Goal: Information Seeking & Learning: Learn about a topic

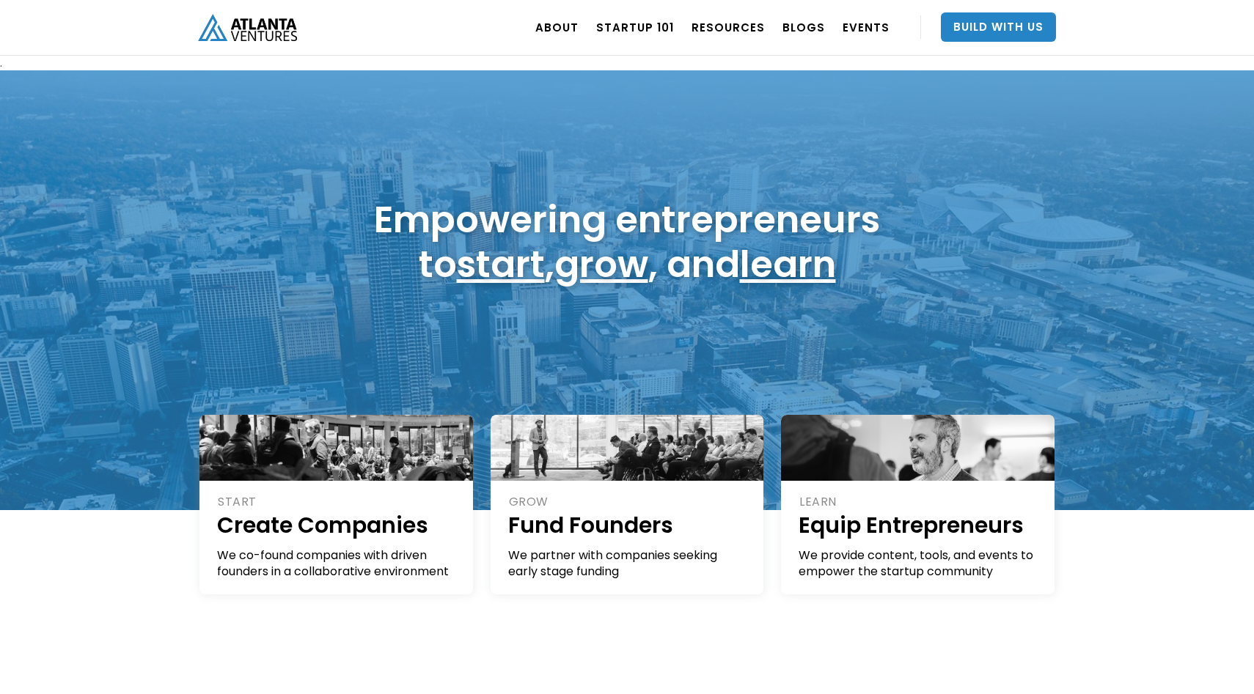
scroll to position [2, 0]
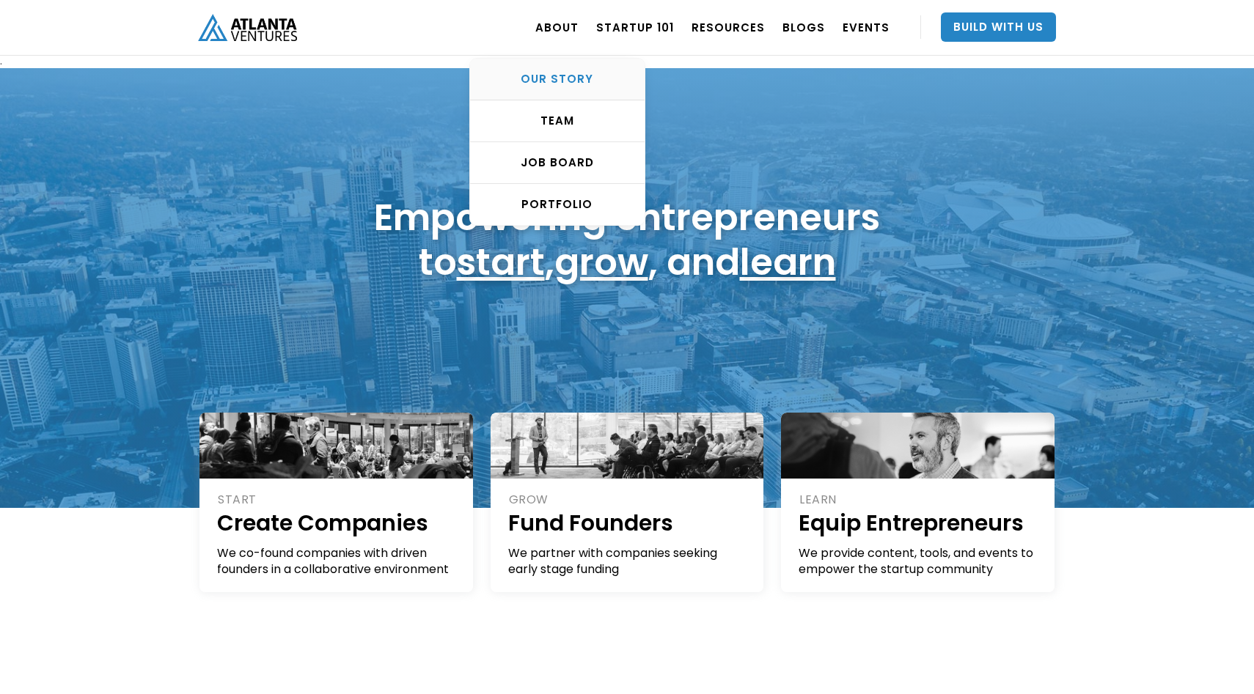
click at [554, 76] on div "OUR STORY" at bounding box center [557, 79] width 175 height 15
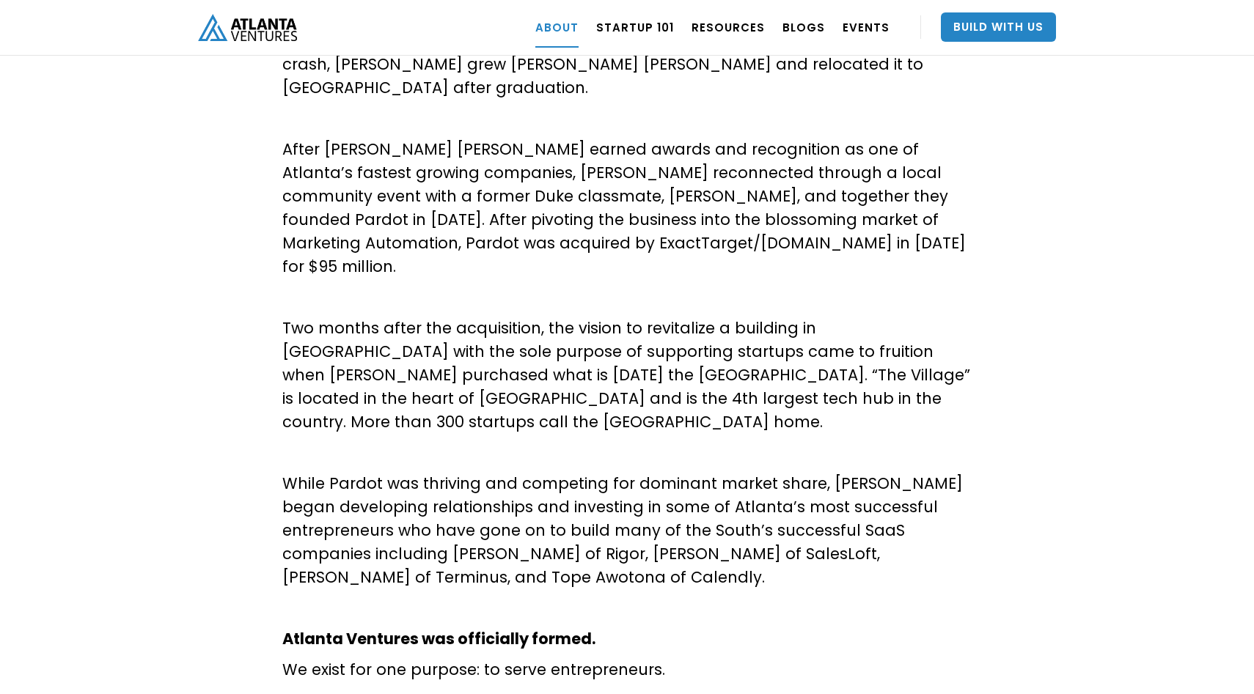
scroll to position [540, 0]
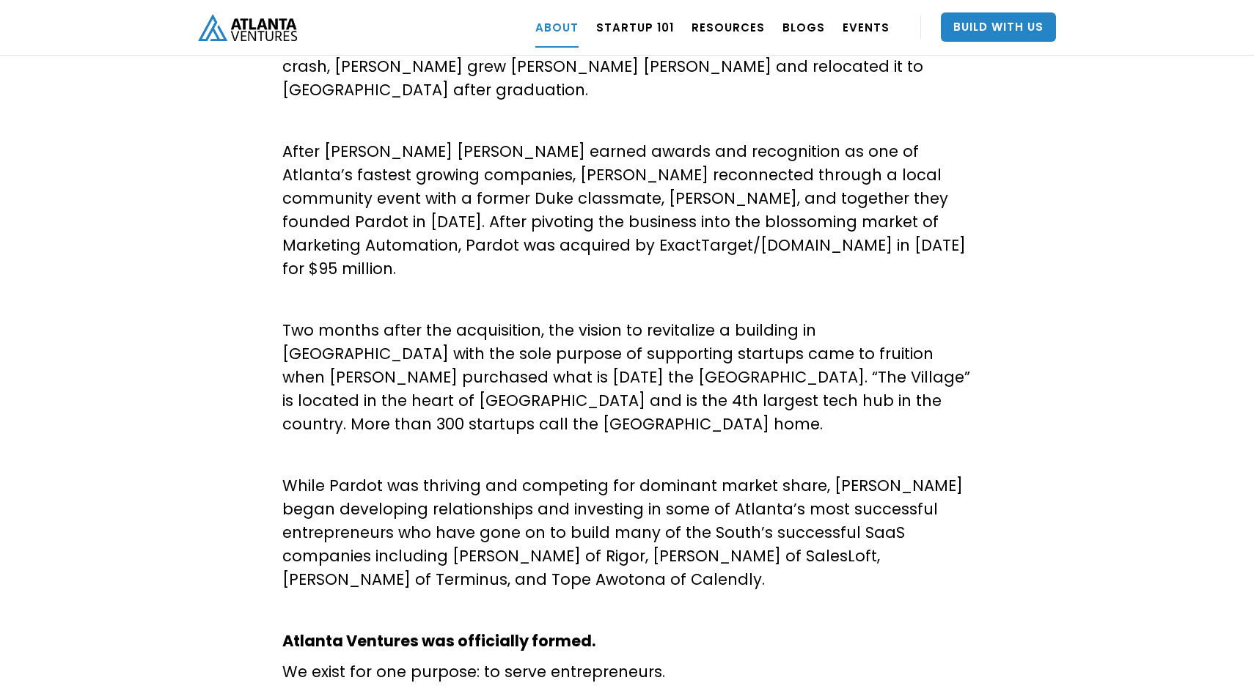
drag, startPoint x: 612, startPoint y: 350, endPoint x: 751, endPoint y: 351, distance: 138.6
click at [751, 352] on p "Two months after the acquisition, the vision to revitalize a building in [GEOGR…" at bounding box center [626, 377] width 689 height 117
drag, startPoint x: 544, startPoint y: 359, endPoint x: 693, endPoint y: 359, distance: 148.9
click at [693, 359] on p "Two months after the acquisition, the vision to revitalize a building in [GEOGR…" at bounding box center [626, 377] width 689 height 117
drag, startPoint x: 520, startPoint y: 227, endPoint x: 598, endPoint y: 228, distance: 77.7
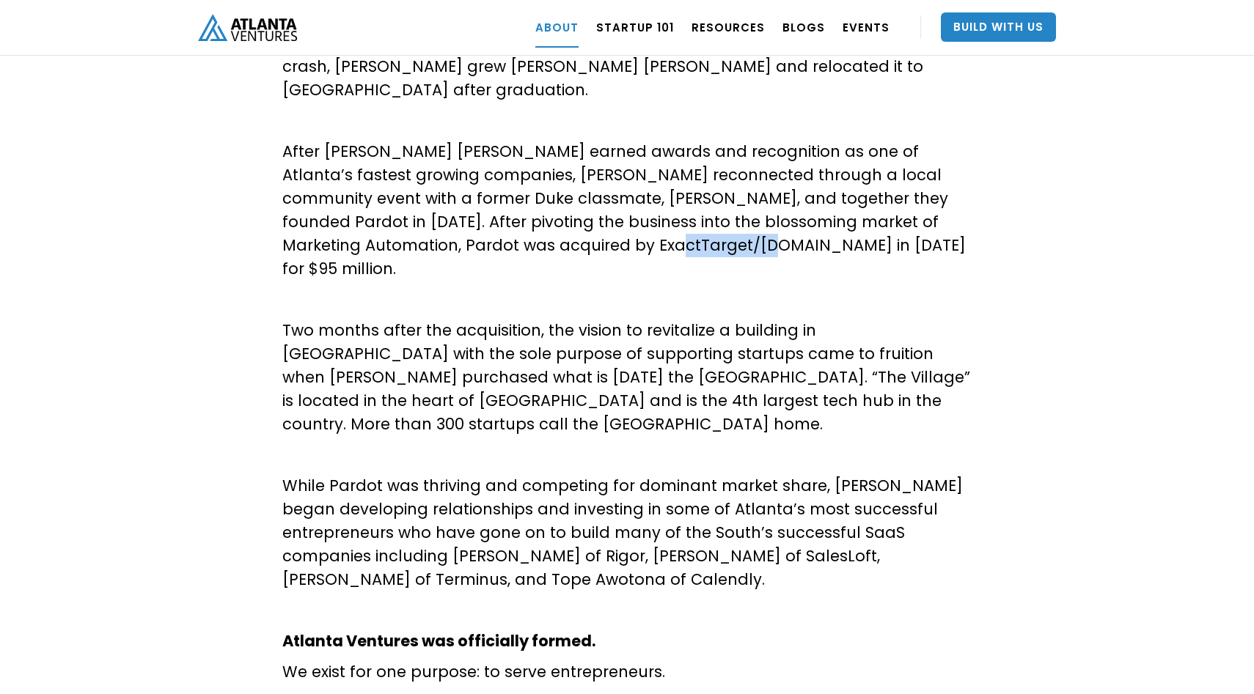
click at [598, 228] on p "After [PERSON_NAME] [PERSON_NAME] earned awards and recognition as one of Atlan…" at bounding box center [626, 210] width 689 height 141
click at [622, 319] on p "Two months after the acquisition, the vision to revitalize a building in [GEOGR…" at bounding box center [626, 377] width 689 height 117
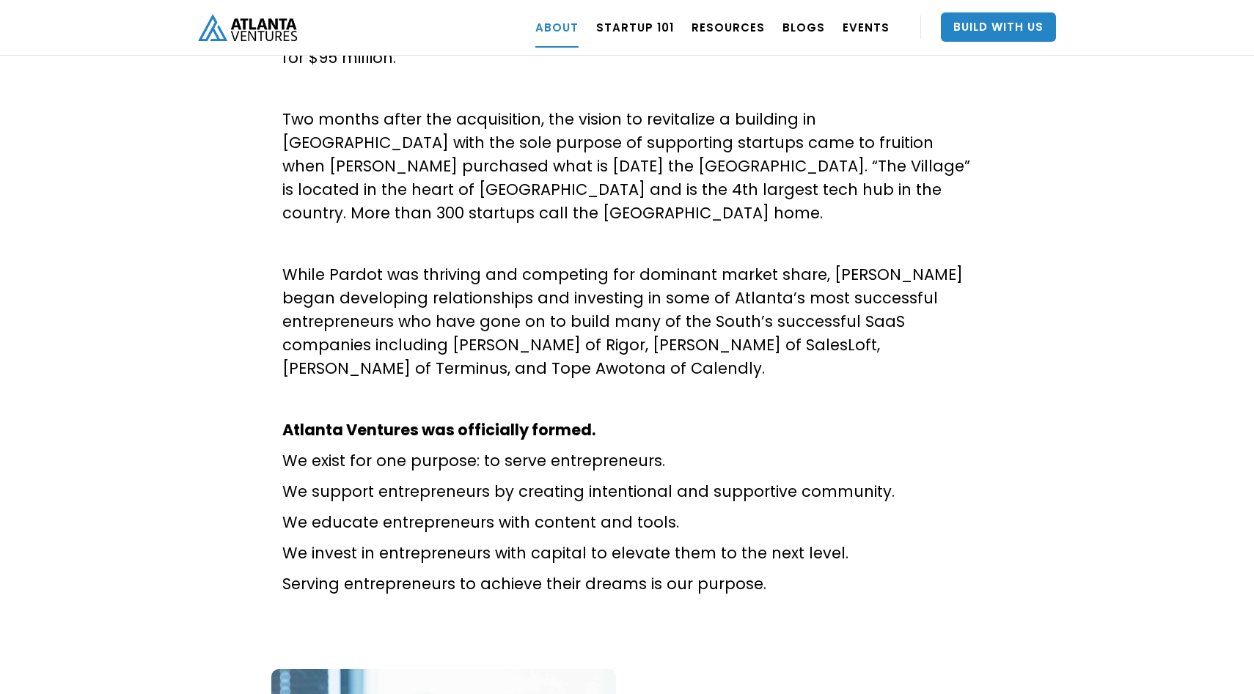
scroll to position [749, 0]
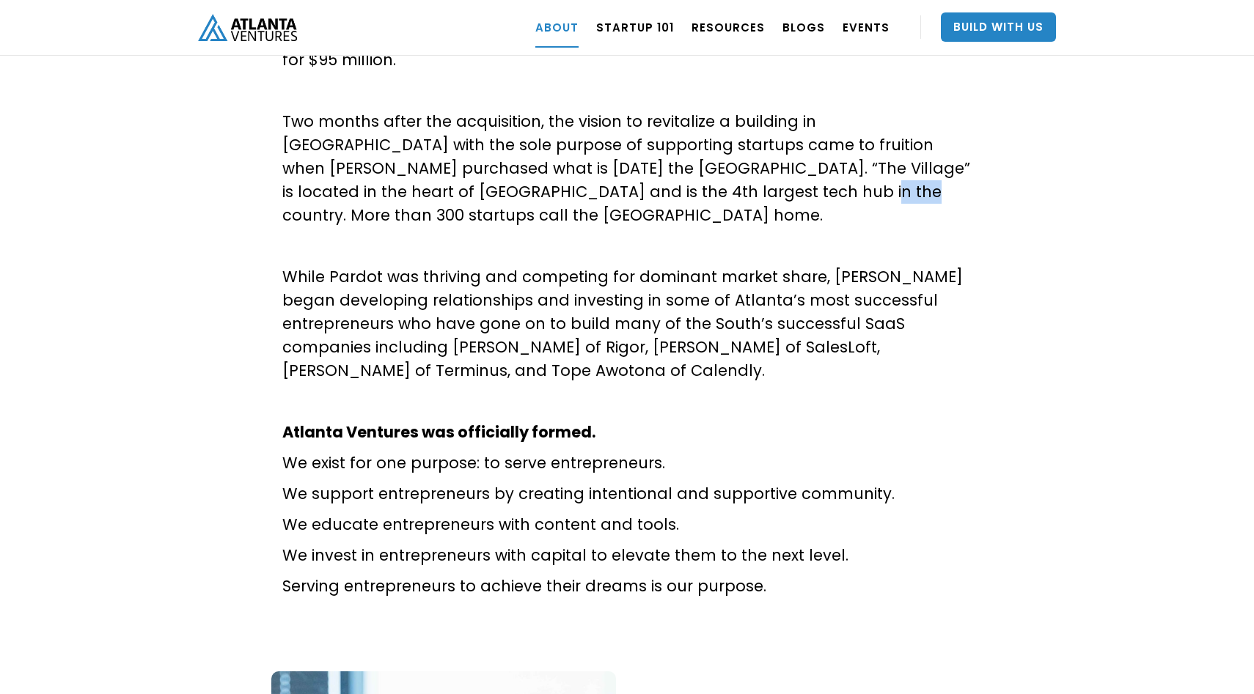
drag, startPoint x: 609, startPoint y: 145, endPoint x: 651, endPoint y: 149, distance: 42.0
click at [651, 149] on p "Two months after the acquisition, the vision to revitalize a building in [GEOGR…" at bounding box center [626, 168] width 689 height 117
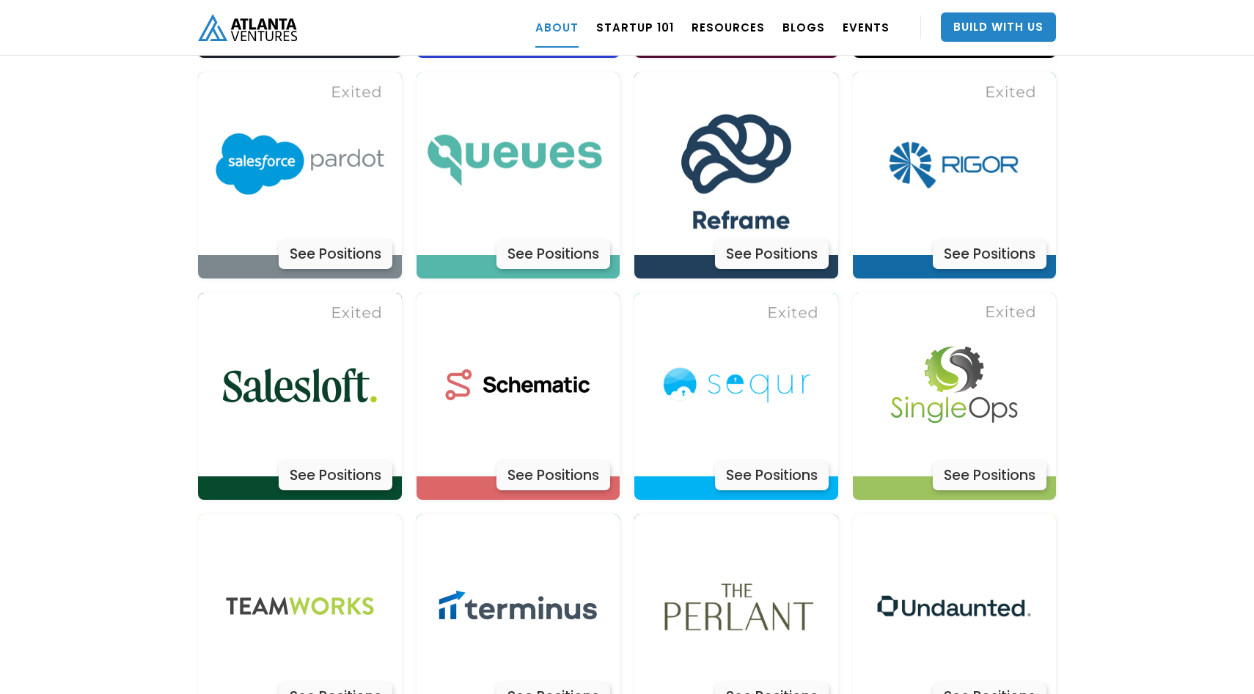
scroll to position [4372, 0]
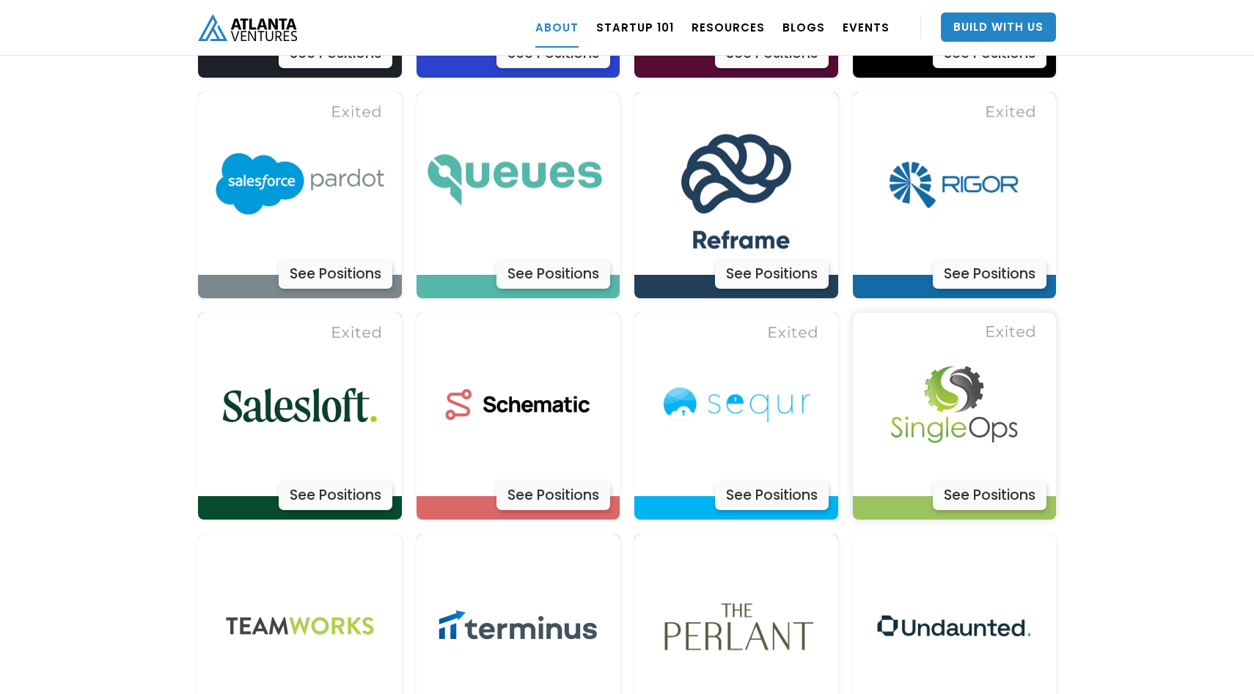
click at [1019, 313] on img at bounding box center [953, 404] width 183 height 183
click at [529, 359] on img at bounding box center [517, 404] width 183 height 183
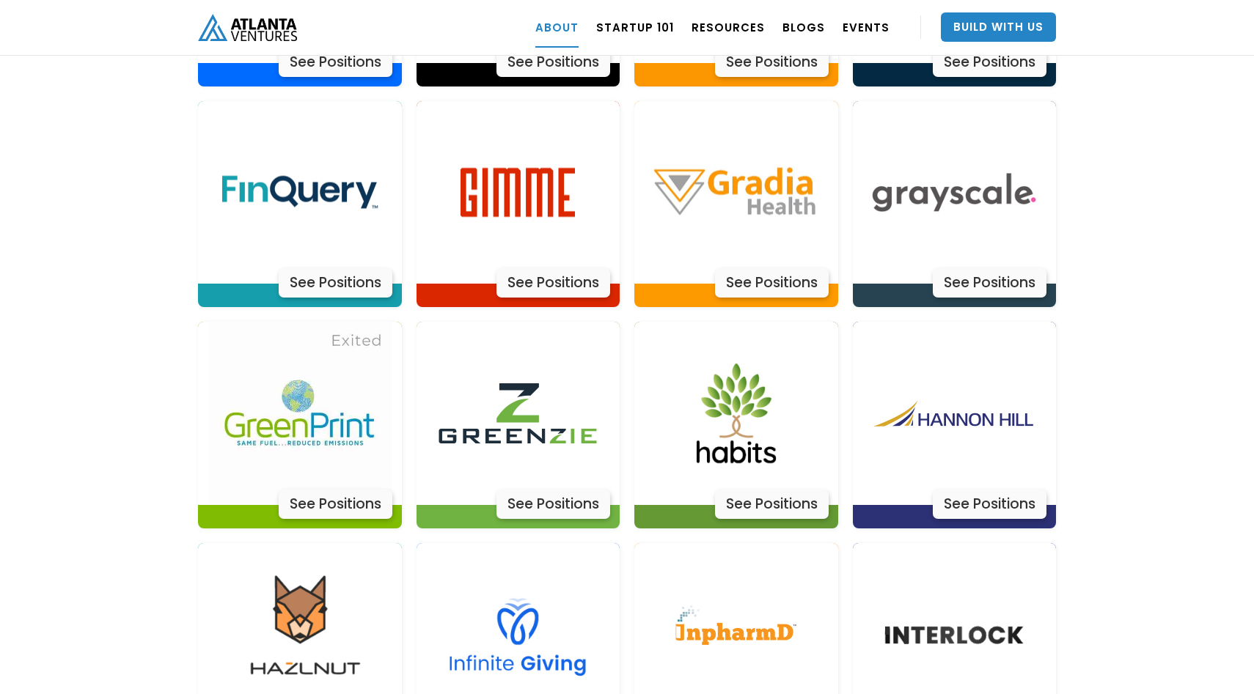
scroll to position [3471, 0]
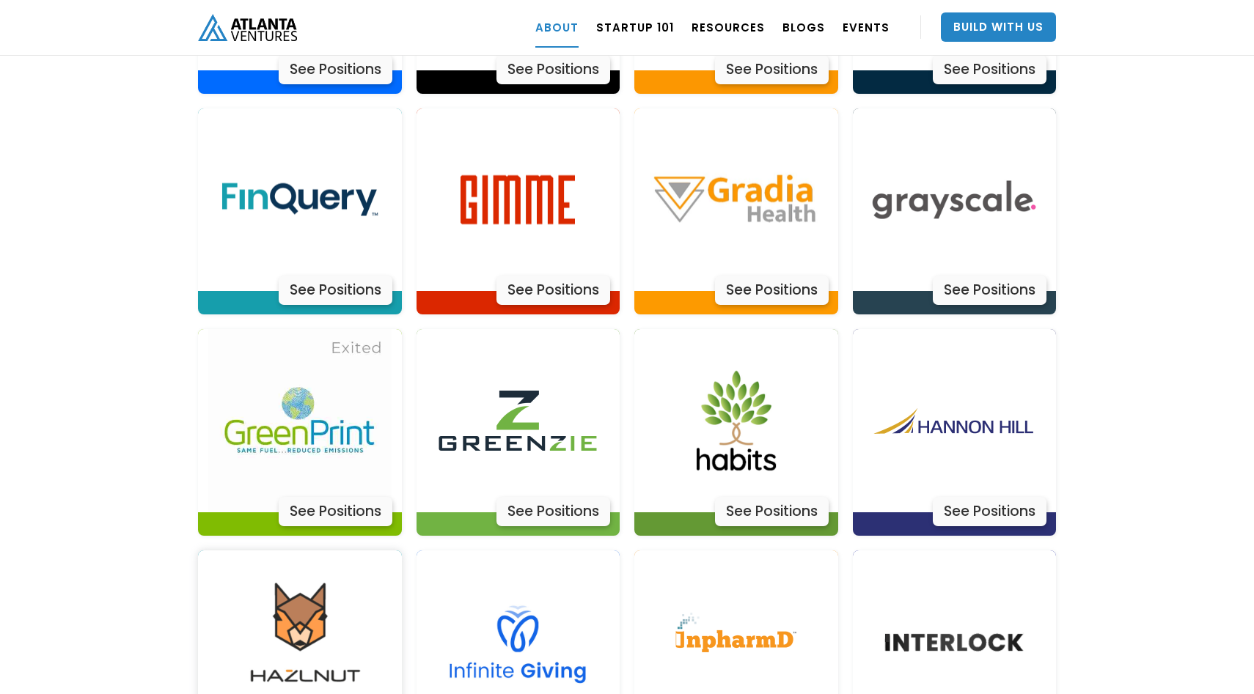
click at [306, 551] on img at bounding box center [299, 642] width 183 height 183
